Goal: Task Accomplishment & Management: Use online tool/utility

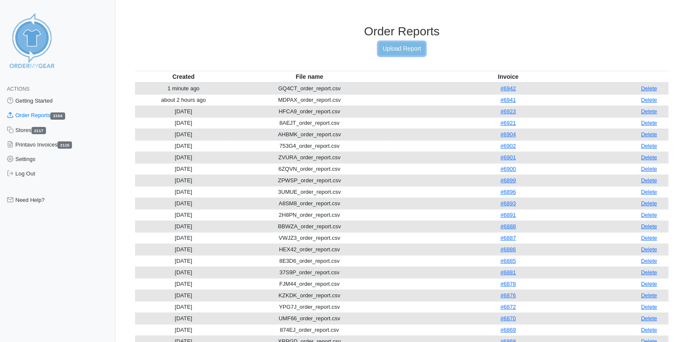
click at [406, 46] on link "Upload Report" at bounding box center [402, 48] width 46 height 13
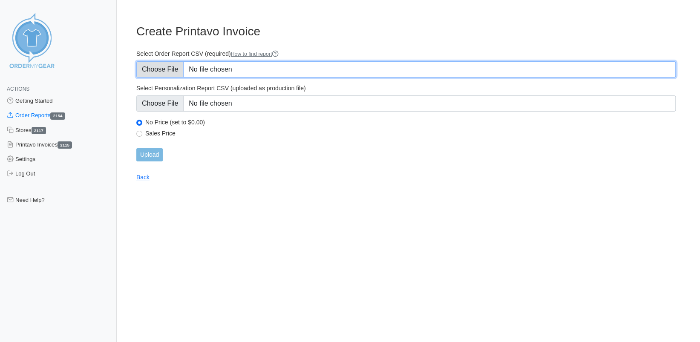
click at [168, 68] on input "Select Order Report CSV (required) How to find report" at bounding box center [405, 69] width 539 height 16
type input "C:\fakepath\ZHUHT_order_report.csv"
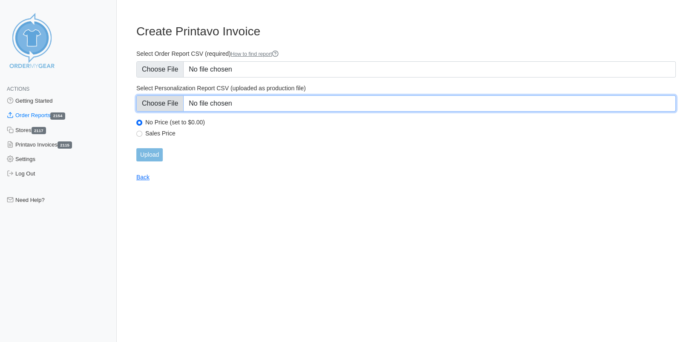
click at [155, 106] on input "Select Personalization Report CSV (uploaded as production file)" at bounding box center [405, 103] width 539 height 16
type input "C:\fakepath\ZHUHT_personalization_report.csv"
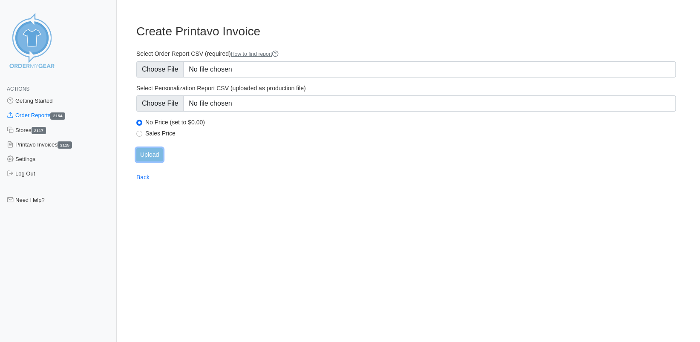
click at [145, 155] on input "Upload" at bounding box center [149, 154] width 26 height 13
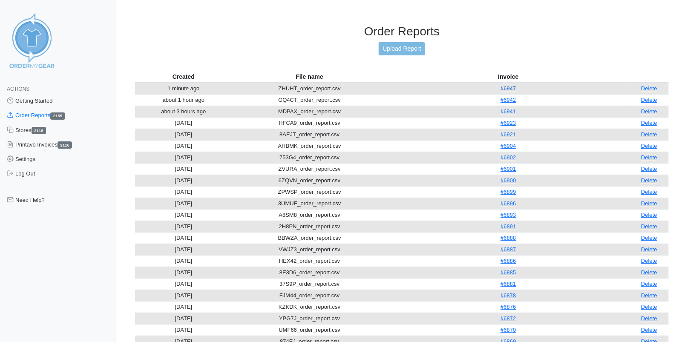
click at [514, 87] on link "#6947" at bounding box center [507, 88] width 15 height 6
click at [511, 87] on link "#6947" at bounding box center [507, 88] width 15 height 6
